Goal: Complete application form

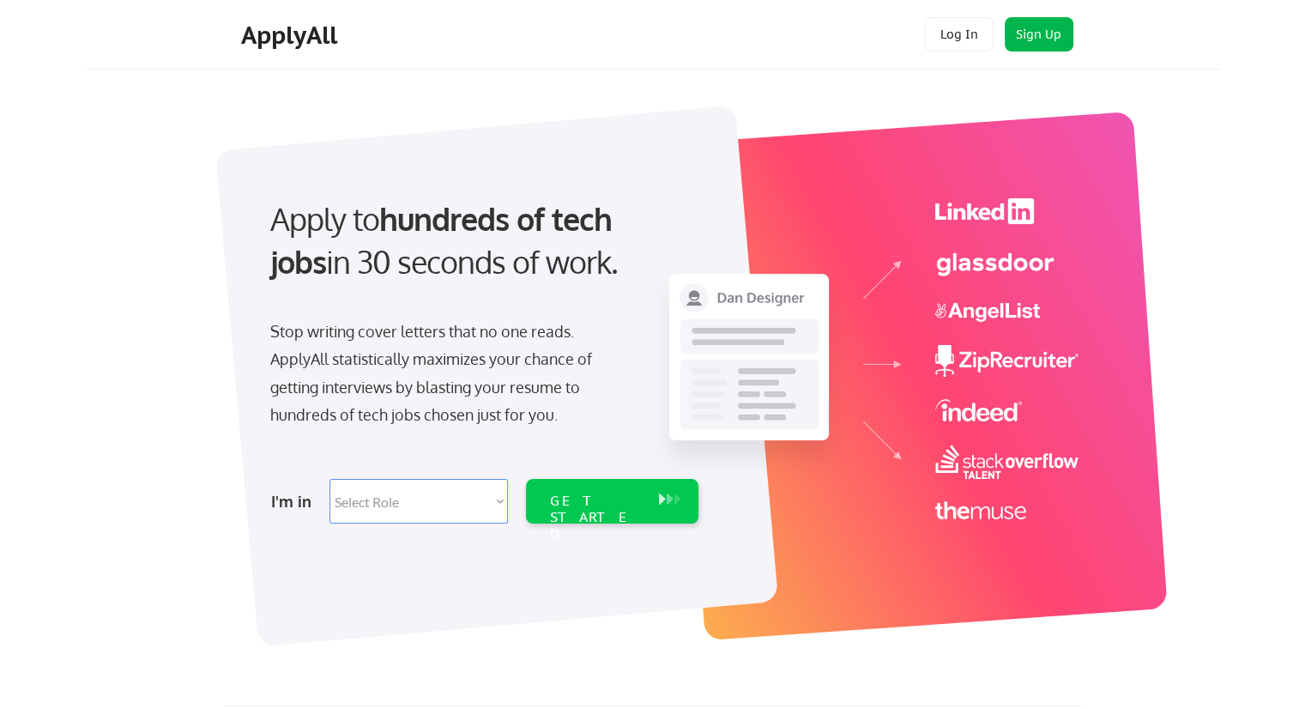
click at [1036, 31] on button "Sign Up" at bounding box center [1038, 34] width 69 height 34
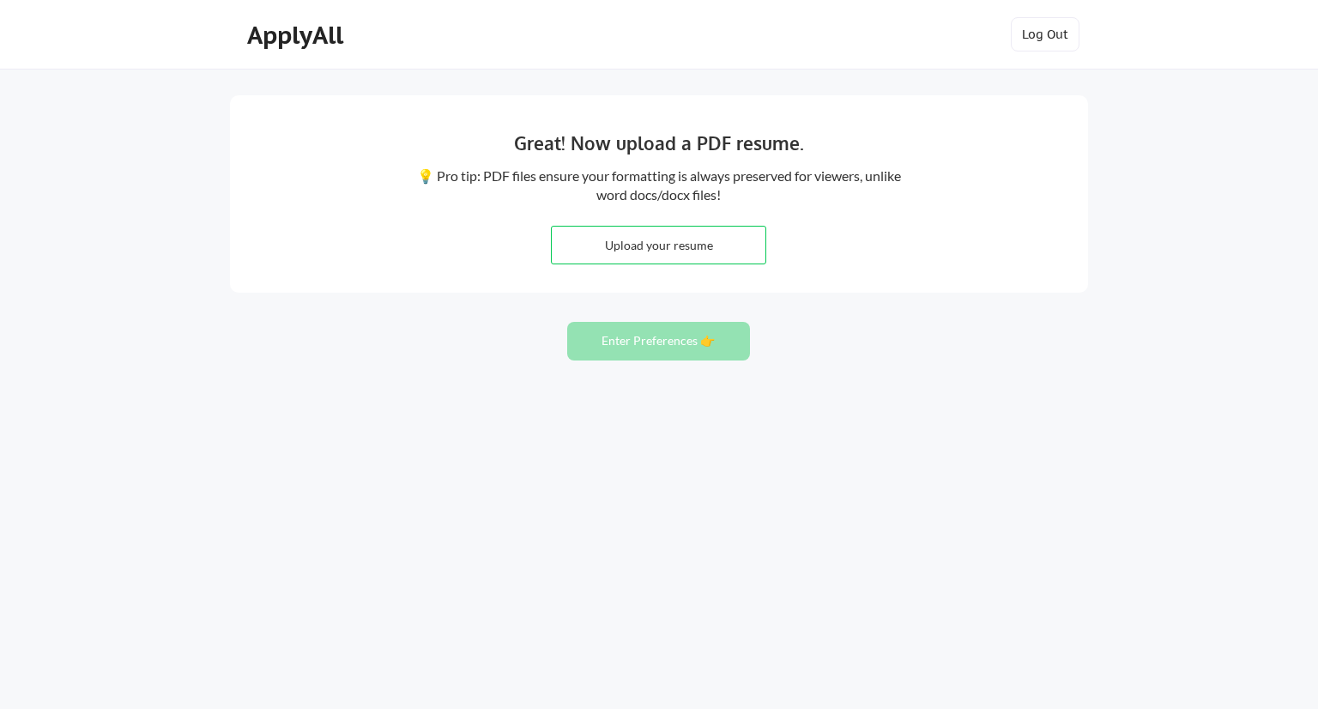
click at [682, 254] on input "file" at bounding box center [659, 244] width 214 height 37
type input "C:\fakepath\Rashed_Badawi_Resume.docx"
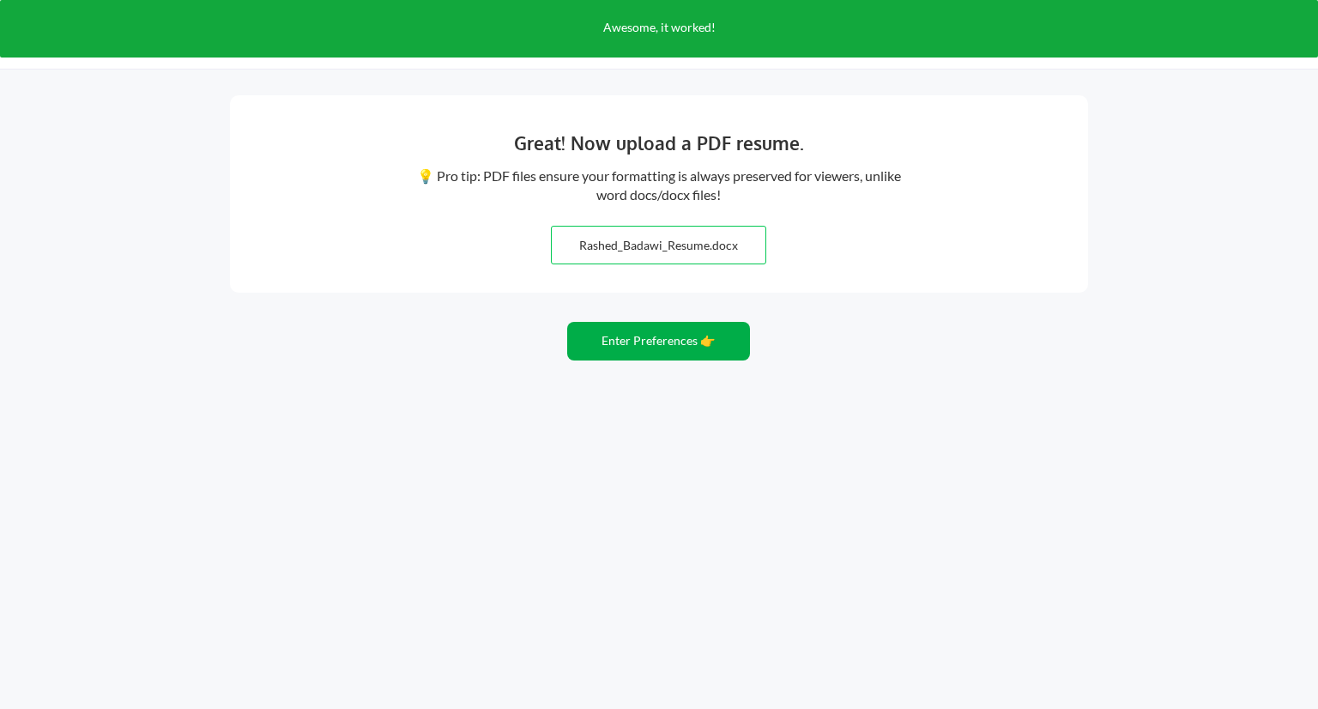
click at [679, 349] on button "Enter Preferences 👉" at bounding box center [658, 341] width 183 height 39
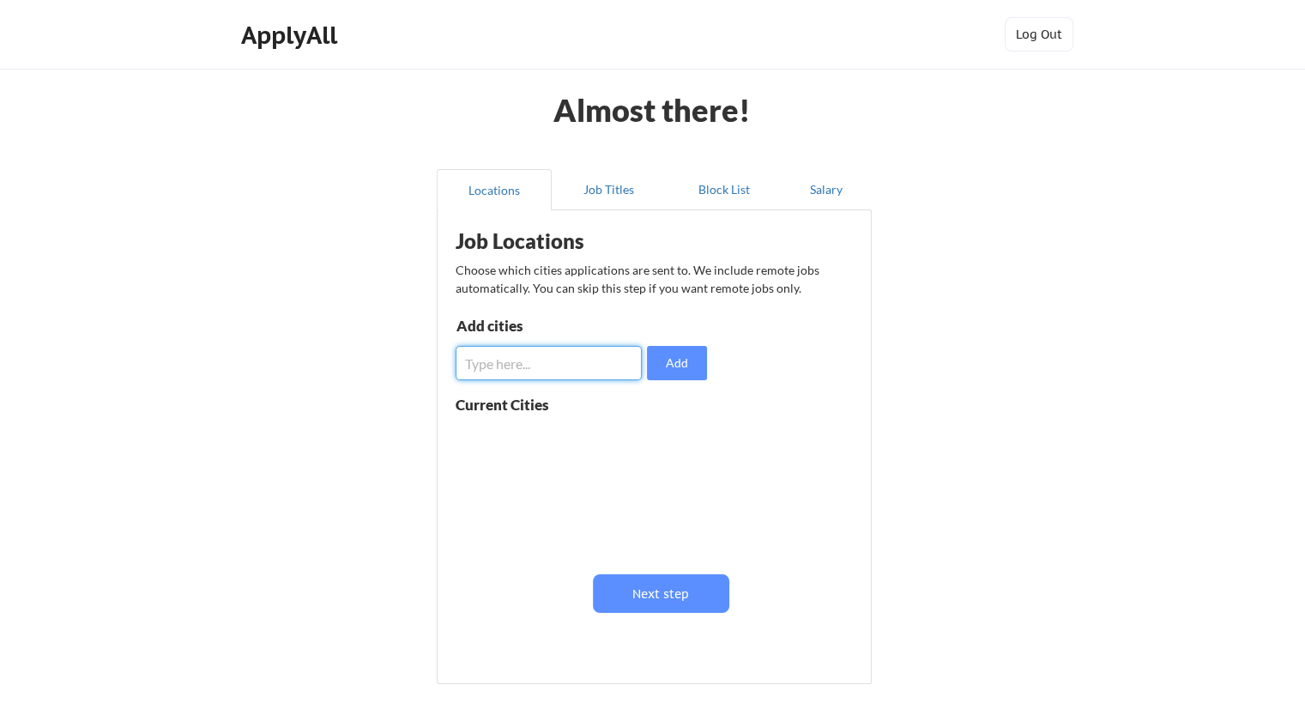
click at [549, 364] on input "input" at bounding box center [548, 363] width 186 height 34
type input "Michigan"
click at [662, 356] on button "Add" at bounding box center [677, 363] width 60 height 34
click at [580, 352] on input "input" at bounding box center [548, 363] width 186 height 34
type input "Troy"
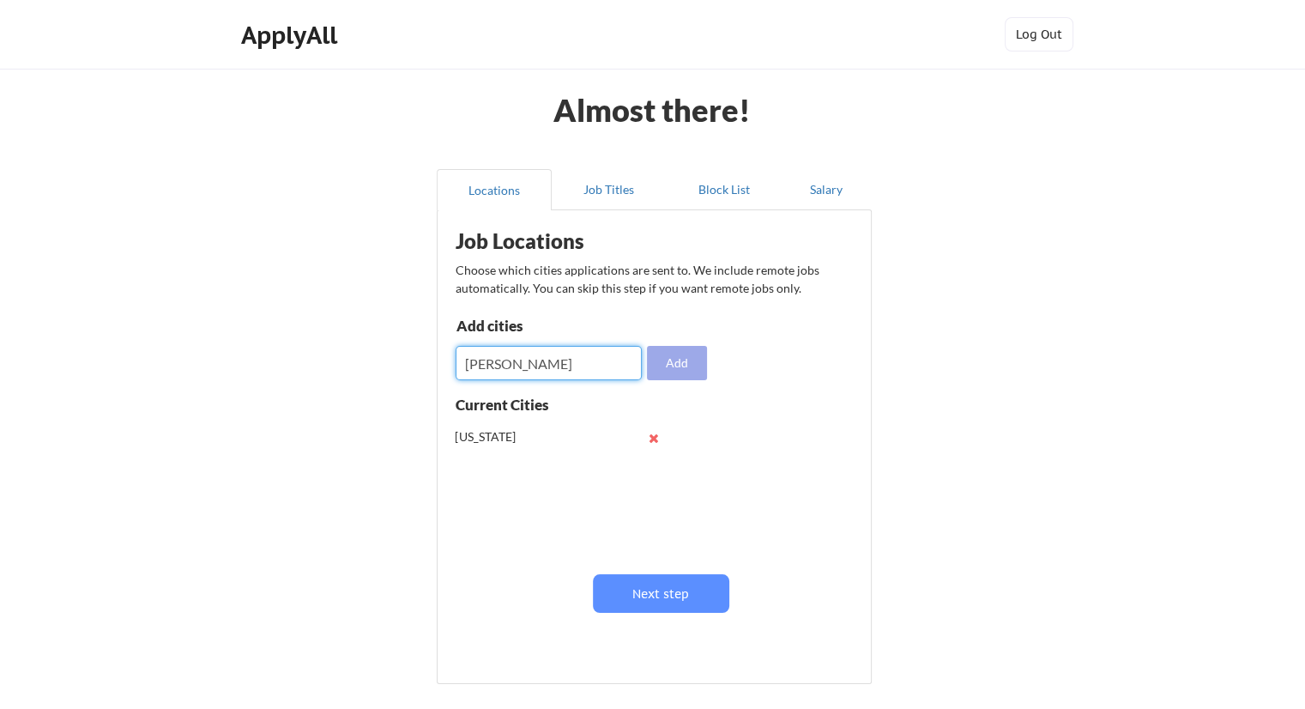
click at [671, 376] on button "Add" at bounding box center [677, 363] width 60 height 34
click at [568, 353] on input "input" at bounding box center [548, 363] width 186 height 34
click at [662, 584] on button "Next step" at bounding box center [661, 593] width 136 height 39
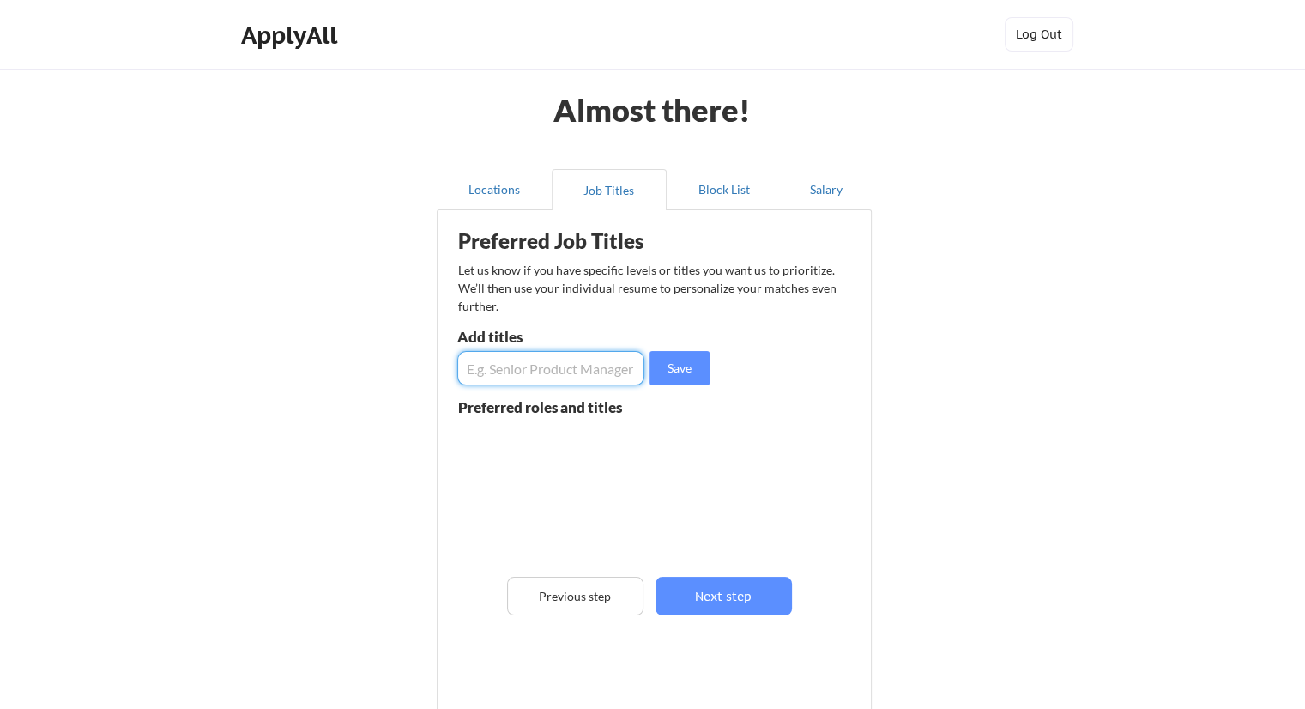
click at [615, 369] on input "input" at bounding box center [550, 368] width 187 height 34
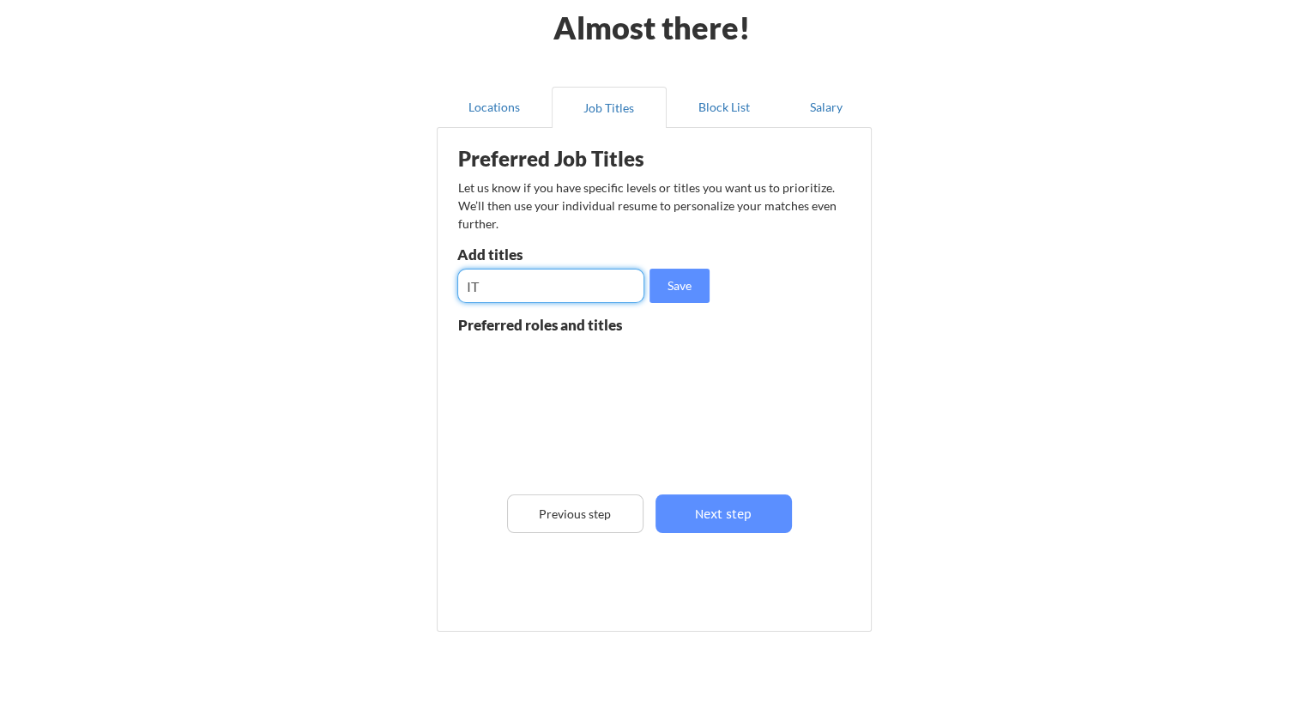
scroll to position [162, 0]
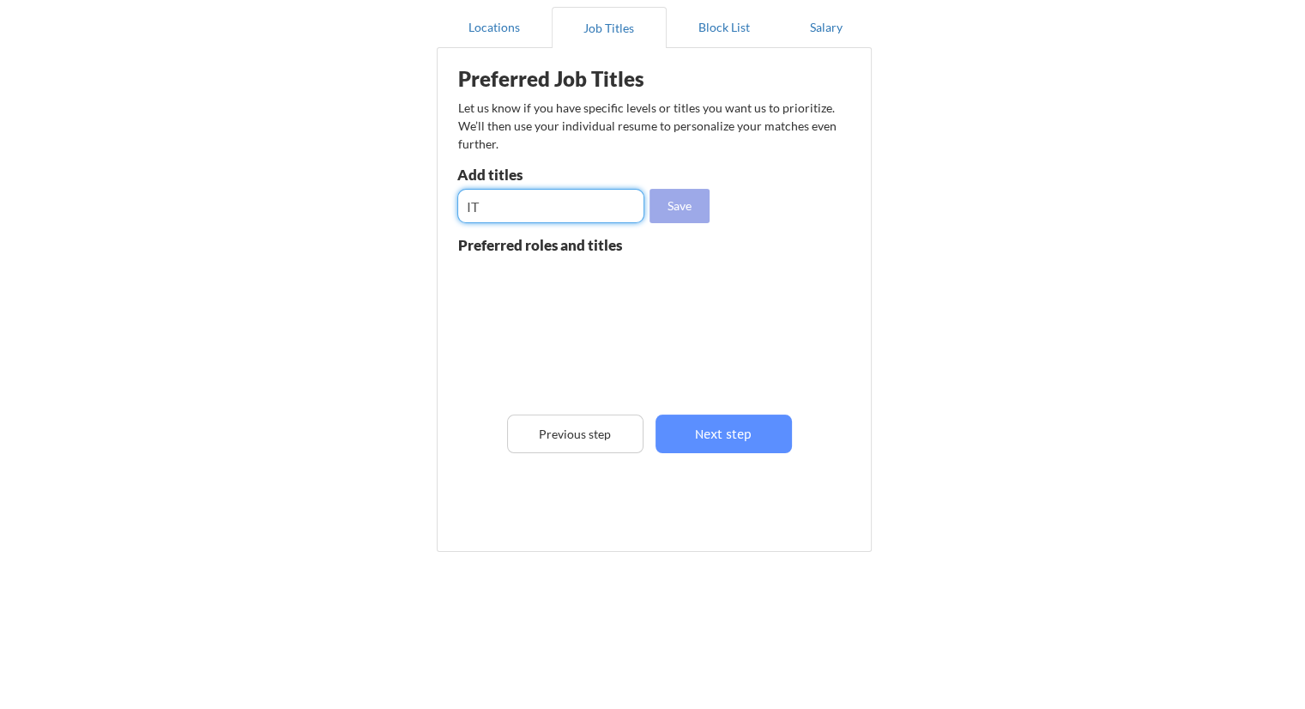
type input "IT"
click at [690, 210] on button "Save" at bounding box center [679, 206] width 60 height 34
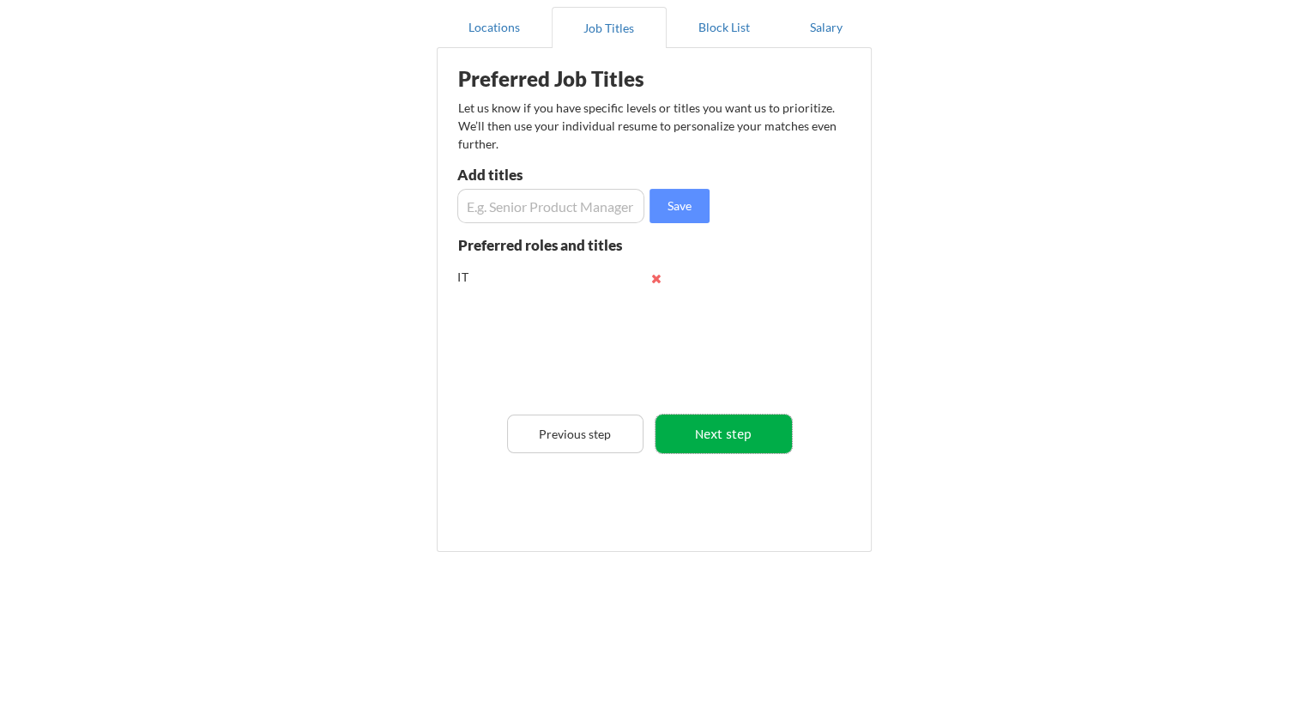
click at [720, 419] on button "Next step" at bounding box center [723, 433] width 136 height 39
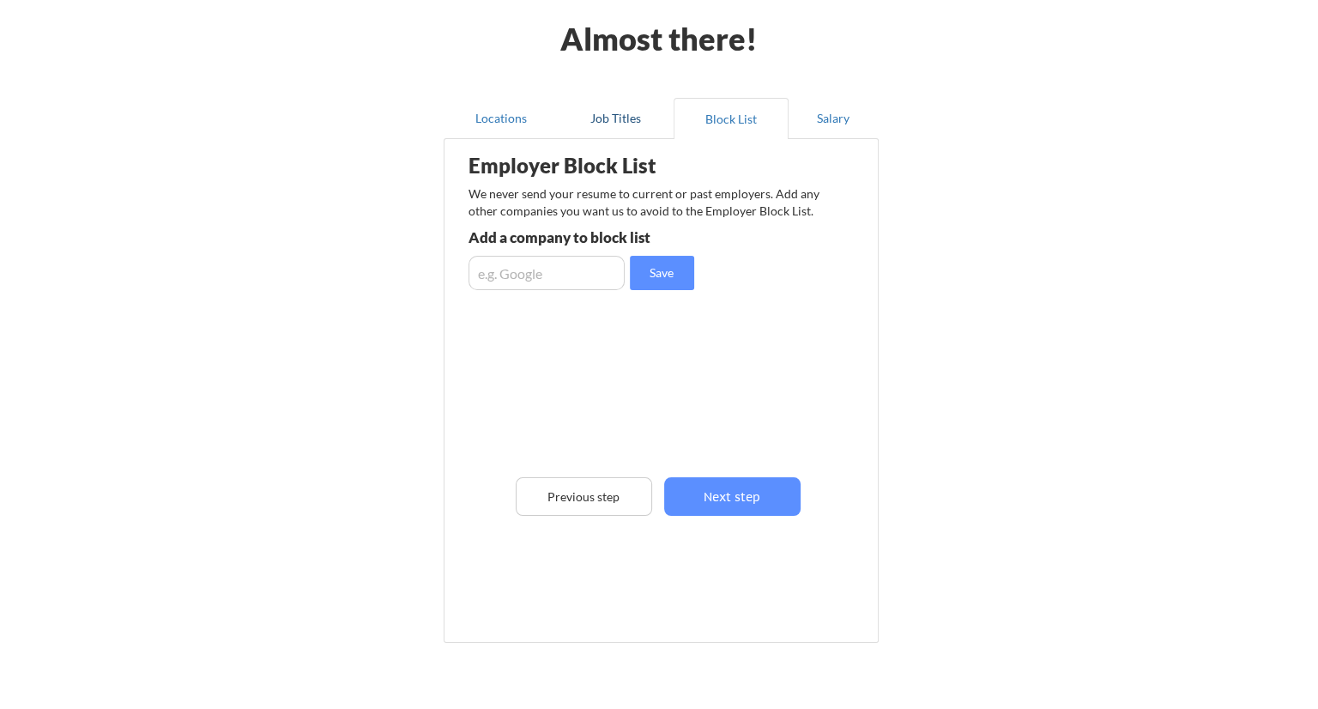
scroll to position [0, 0]
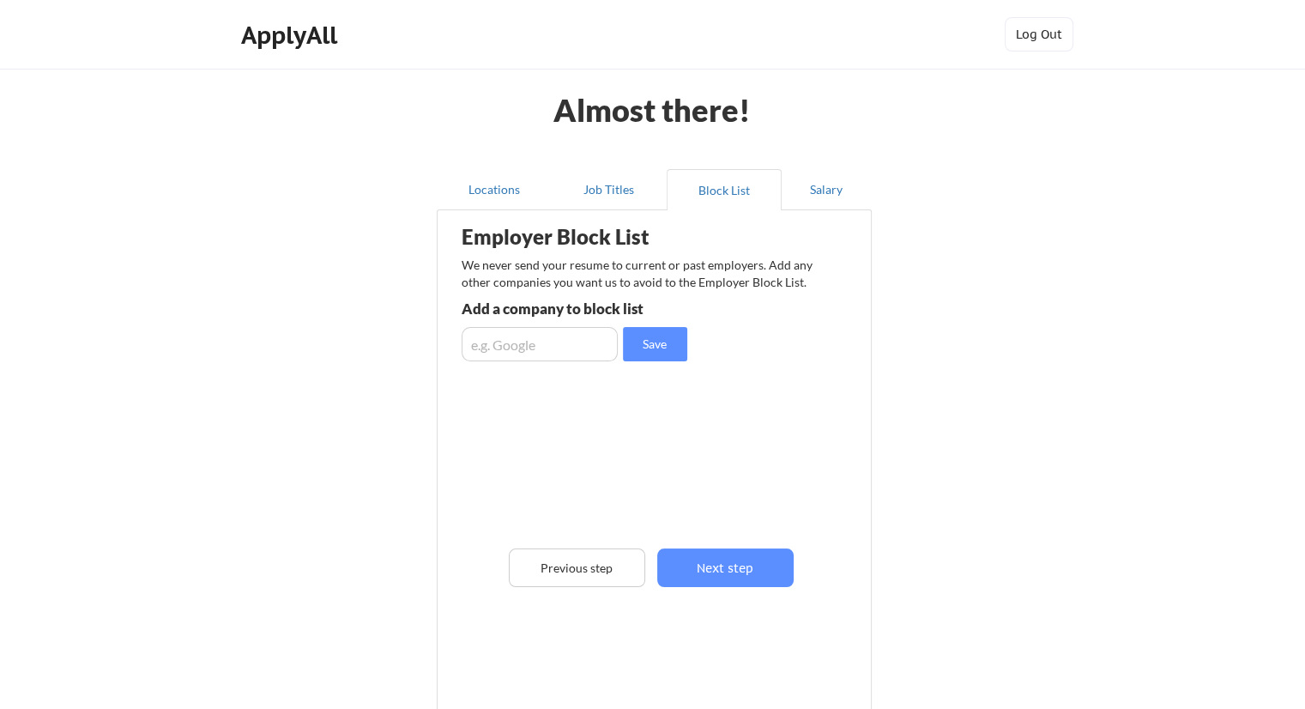
click at [727, 546] on div "Employer Block List We never send your resume to current or past employers. Add…" at bounding box center [654, 435] width 416 height 443
click at [727, 563] on button "Next step" at bounding box center [725, 567] width 136 height 39
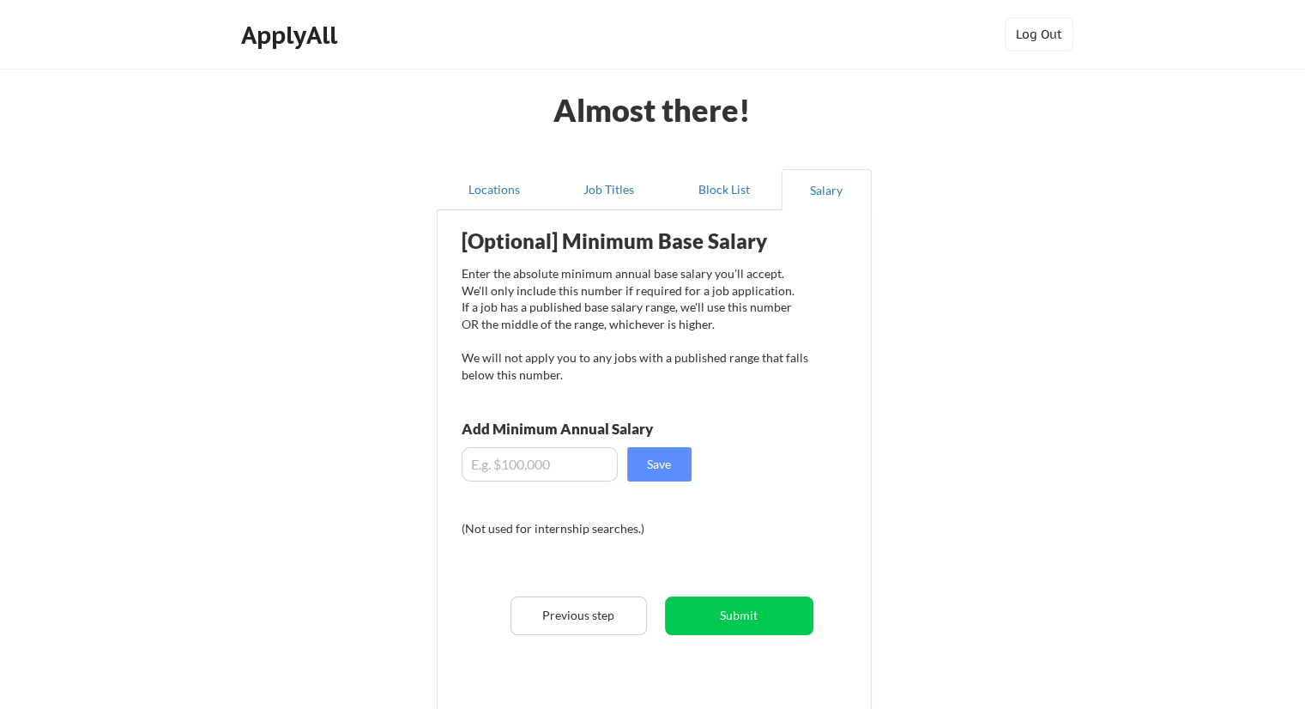
click at [595, 472] on input "input" at bounding box center [539, 464] width 156 height 34
click at [729, 606] on button "Submit" at bounding box center [739, 615] width 148 height 39
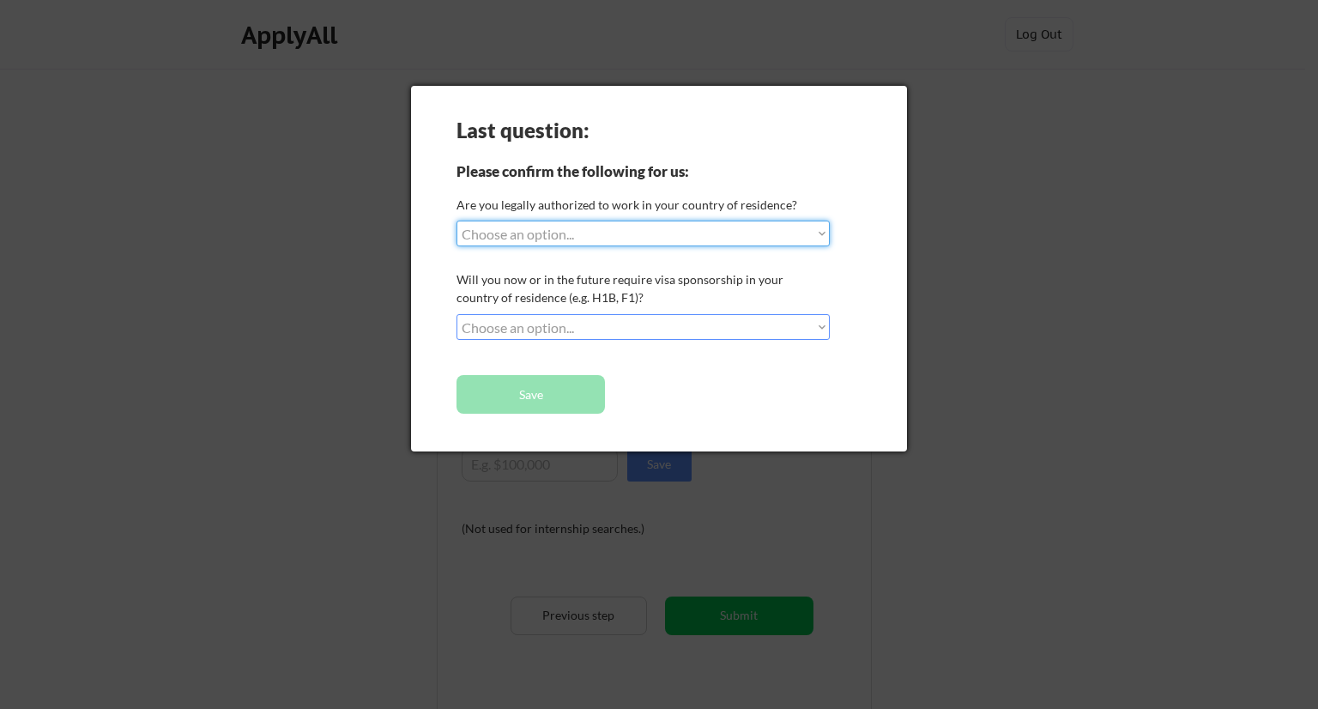
drag, startPoint x: 656, startPoint y: 227, endPoint x: 654, endPoint y: 244, distance: 16.4
click at [656, 227] on select "Choose an option... Yes, I am a US Citizen Yes, I am a Canadian Citizen Yes, I …" at bounding box center [642, 233] width 373 height 26
select select ""yes__i_am_here_on_a_visa__h1b__opt__etc__""
click at [456, 220] on select "Choose an option... Yes, I am a US Citizen Yes, I am a Canadian Citizen Yes, I …" at bounding box center [642, 233] width 373 height 26
click at [604, 327] on select "Choose an option... No, I will not need sponsorship Yes, I will need sponsorship" at bounding box center [642, 327] width 373 height 26
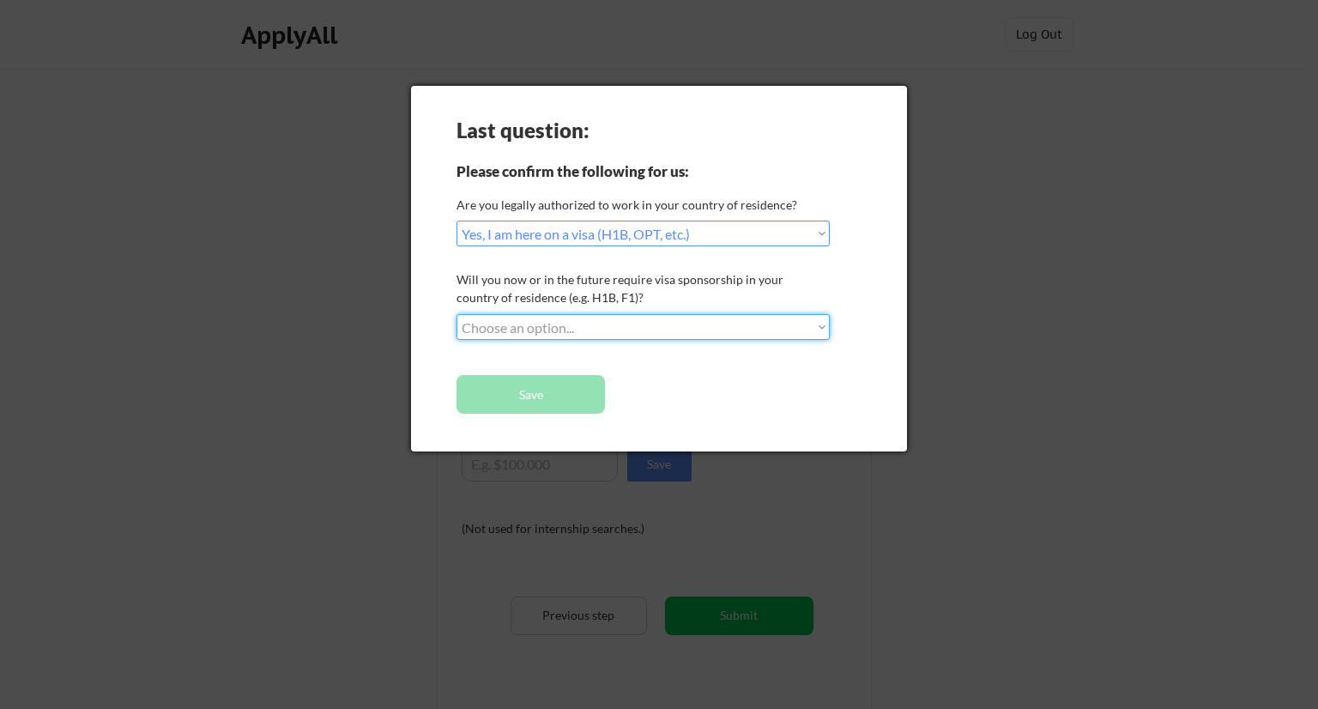
select select ""no__i_will_not_need_sponsorship""
click at [456, 314] on select "Choose an option... No, I will not need sponsorship Yes, I will need sponsorship" at bounding box center [642, 327] width 373 height 26
click at [580, 389] on button "Save" at bounding box center [530, 394] width 148 height 39
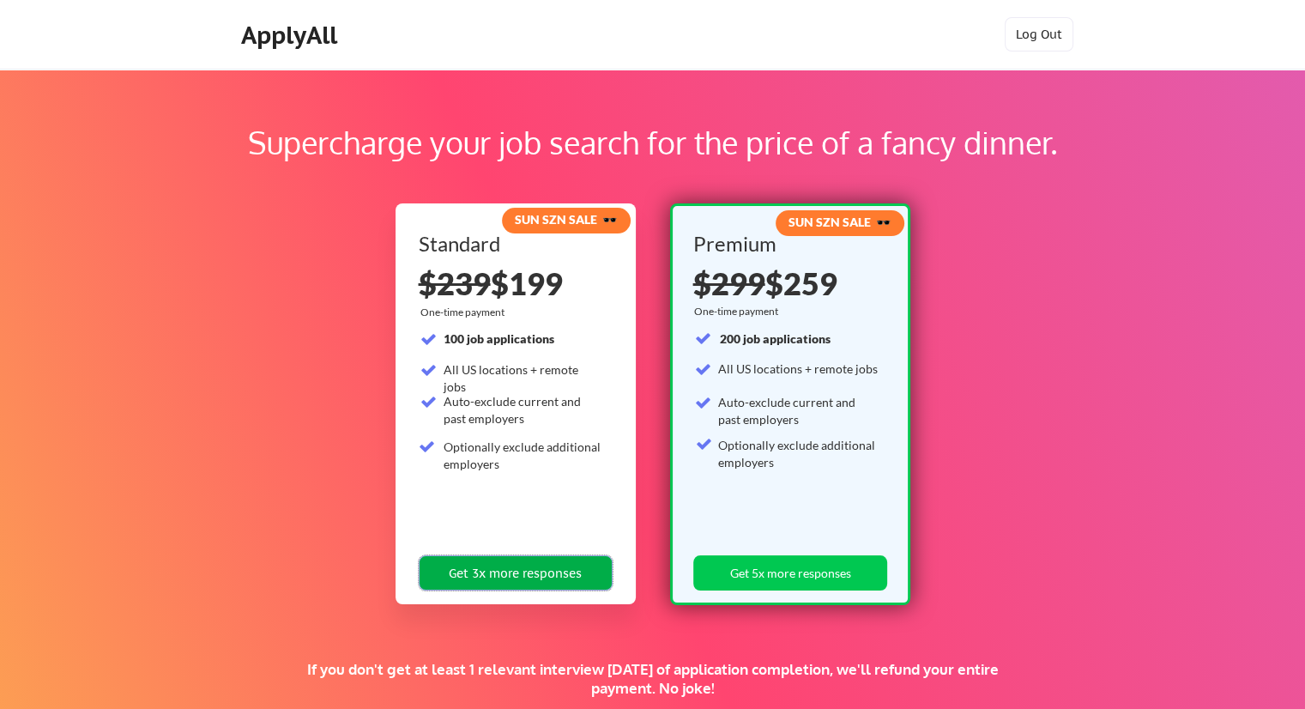
click at [537, 565] on button "Get 3x more responses" at bounding box center [516, 572] width 194 height 35
